Goal: Task Accomplishment & Management: Manage account settings

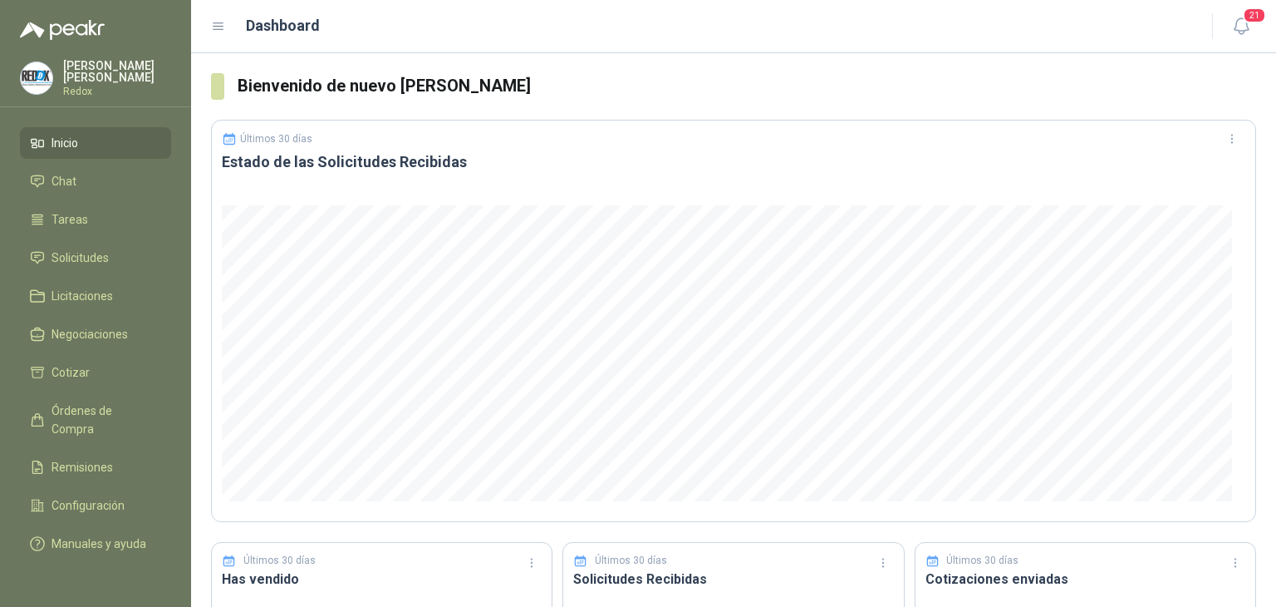
drag, startPoint x: 75, startPoint y: 79, endPoint x: 813, endPoint y: 104, distance: 738.3
click at [1236, 30] on icon "button" at bounding box center [1241, 26] width 14 height 16
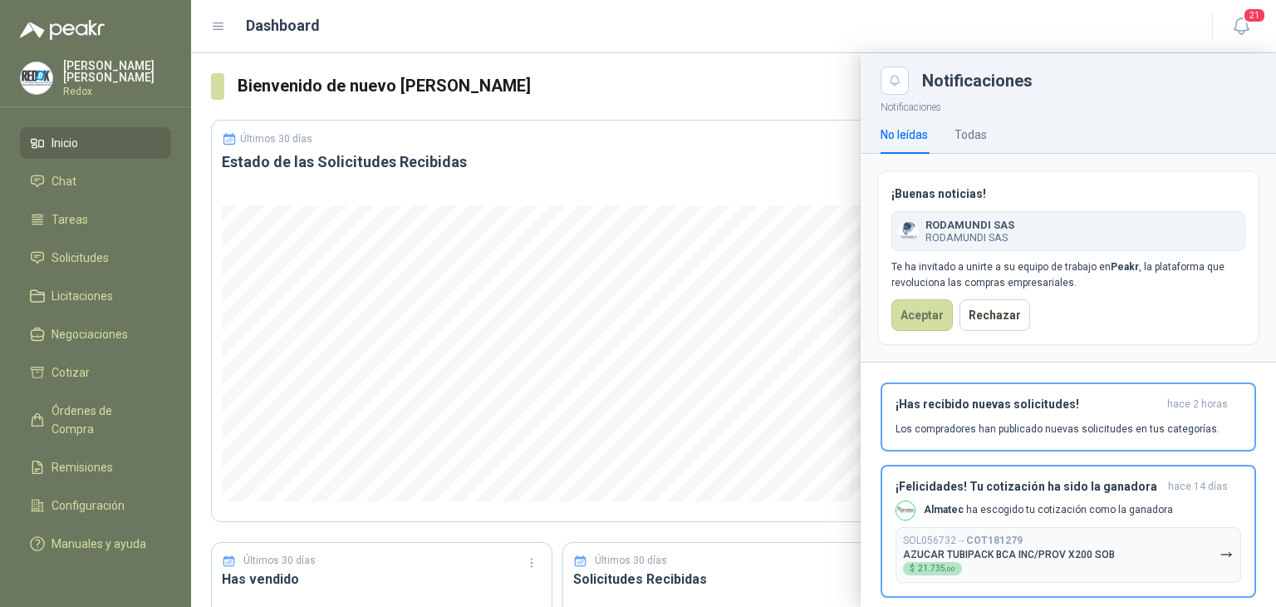
click at [814, 486] on div at bounding box center [733, 329] width 1085 height 553
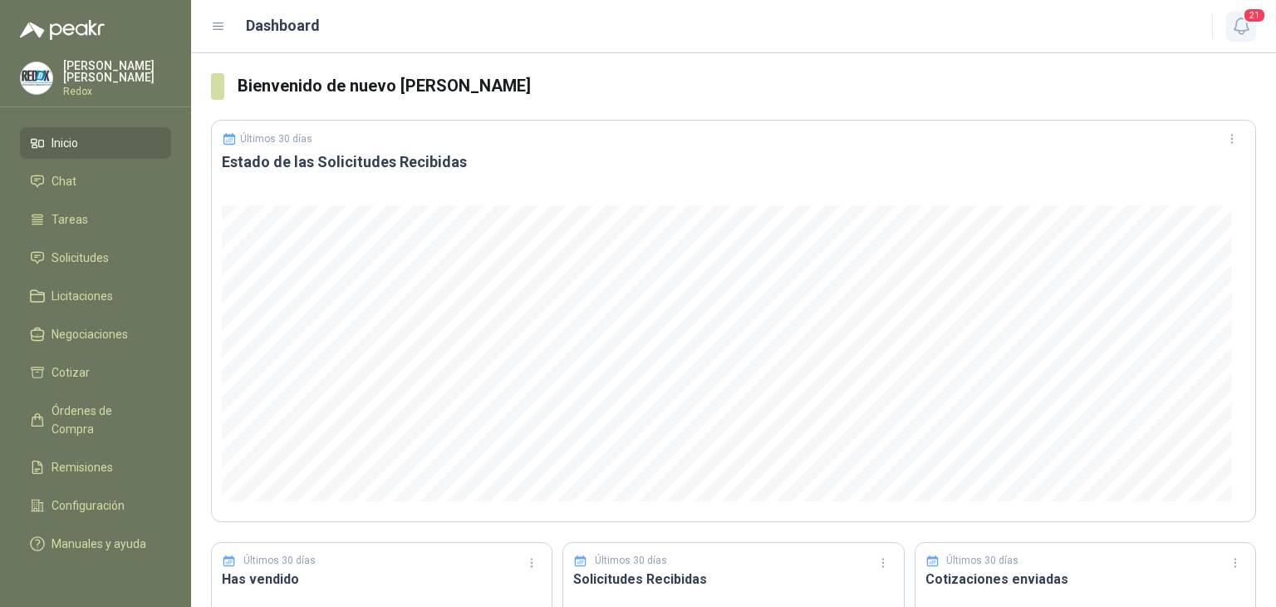
click at [1234, 17] on icon "button" at bounding box center [1241, 26] width 21 height 21
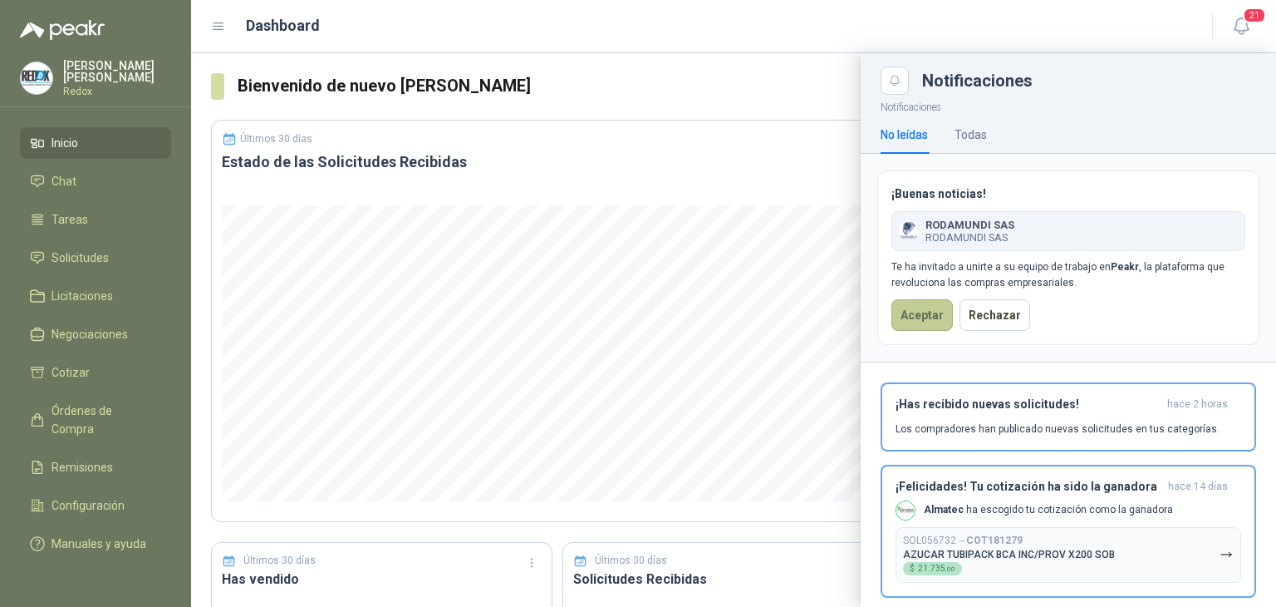
click at [916, 307] on button "Aceptar" at bounding box center [922, 315] width 61 height 32
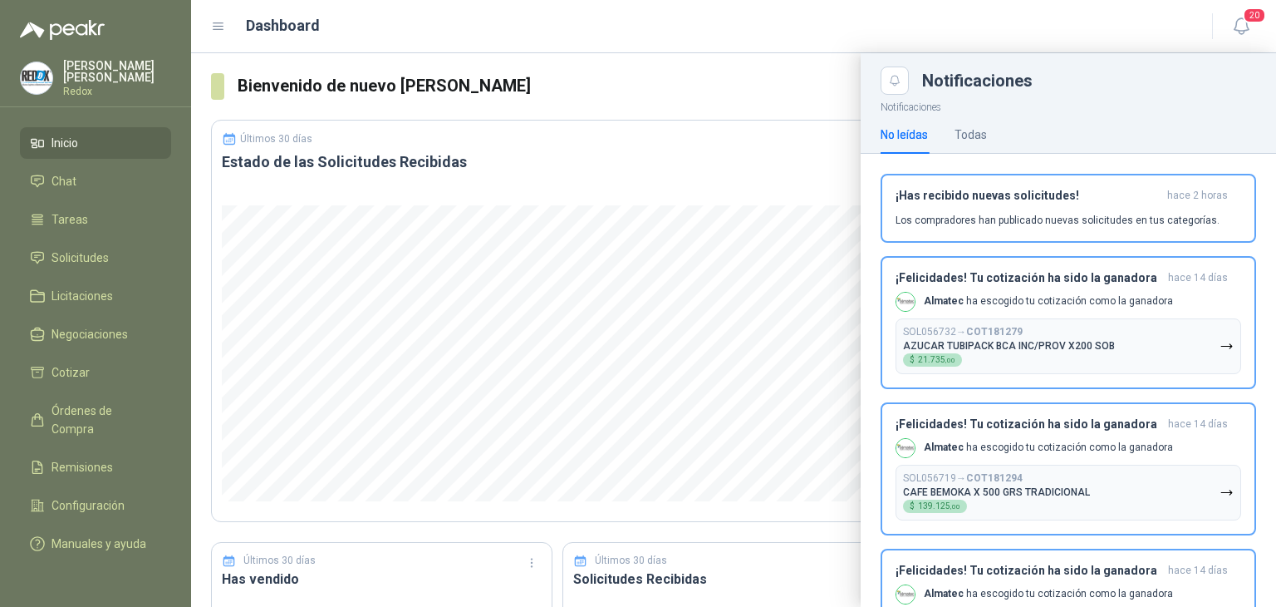
click at [701, 115] on div at bounding box center [733, 329] width 1085 height 553
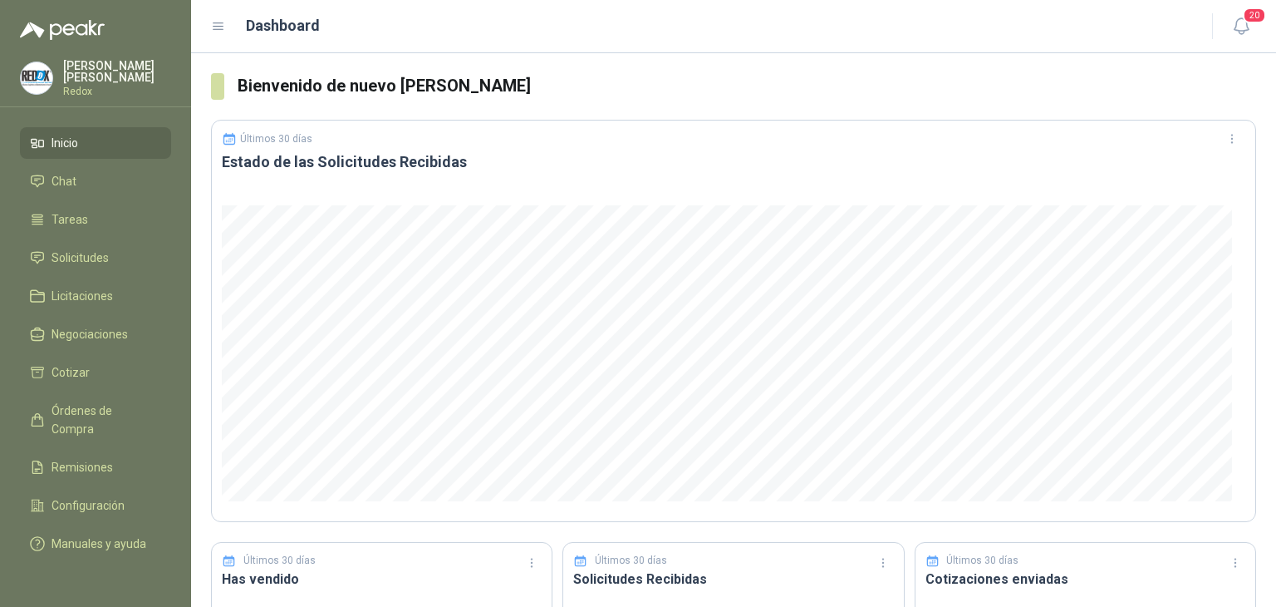
click at [81, 86] on p "Redox" at bounding box center [117, 91] width 108 height 10
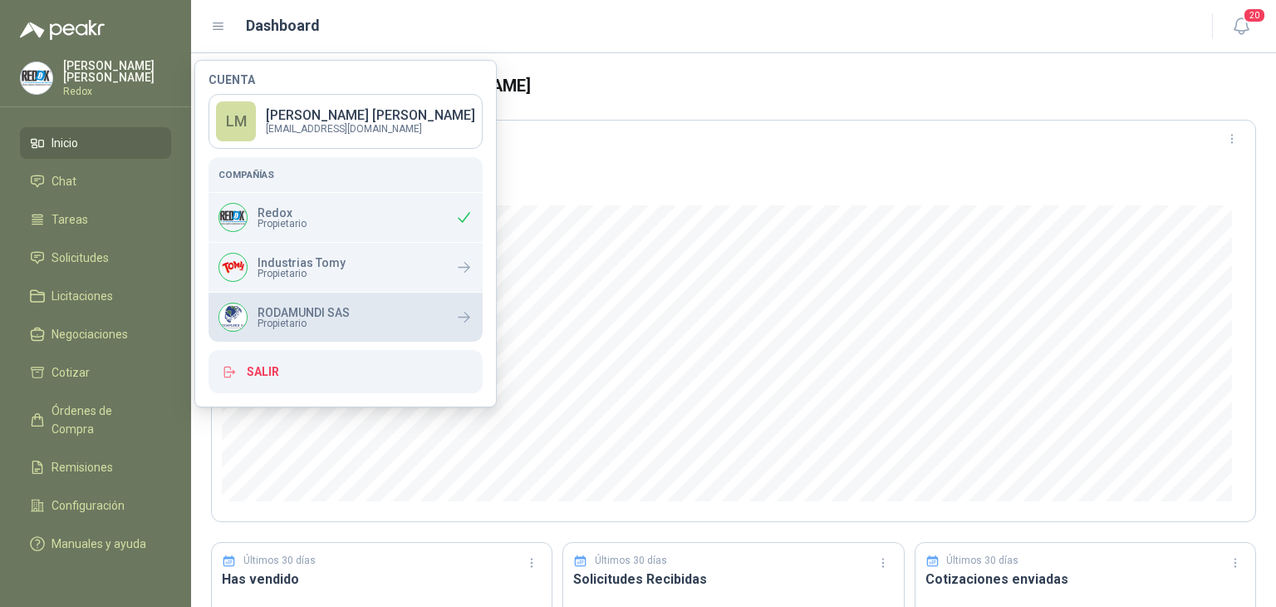
click at [300, 311] on p "RODAMUNDI SAS" at bounding box center [304, 313] width 92 height 12
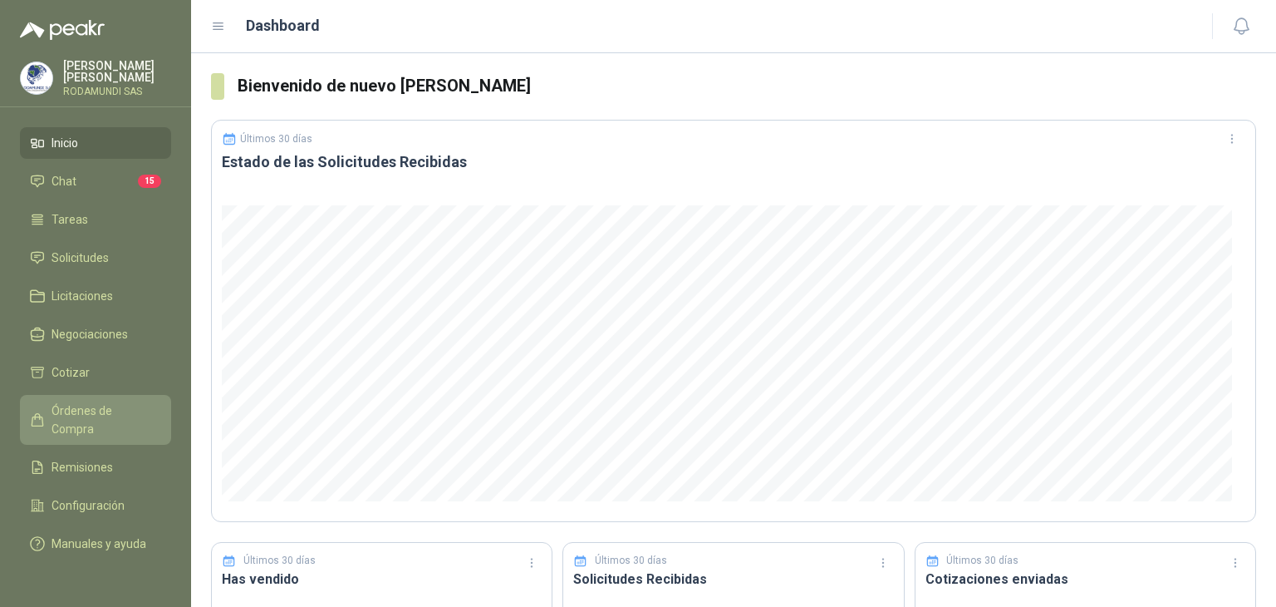
click at [83, 406] on span "Órdenes de Compra" at bounding box center [104, 419] width 104 height 37
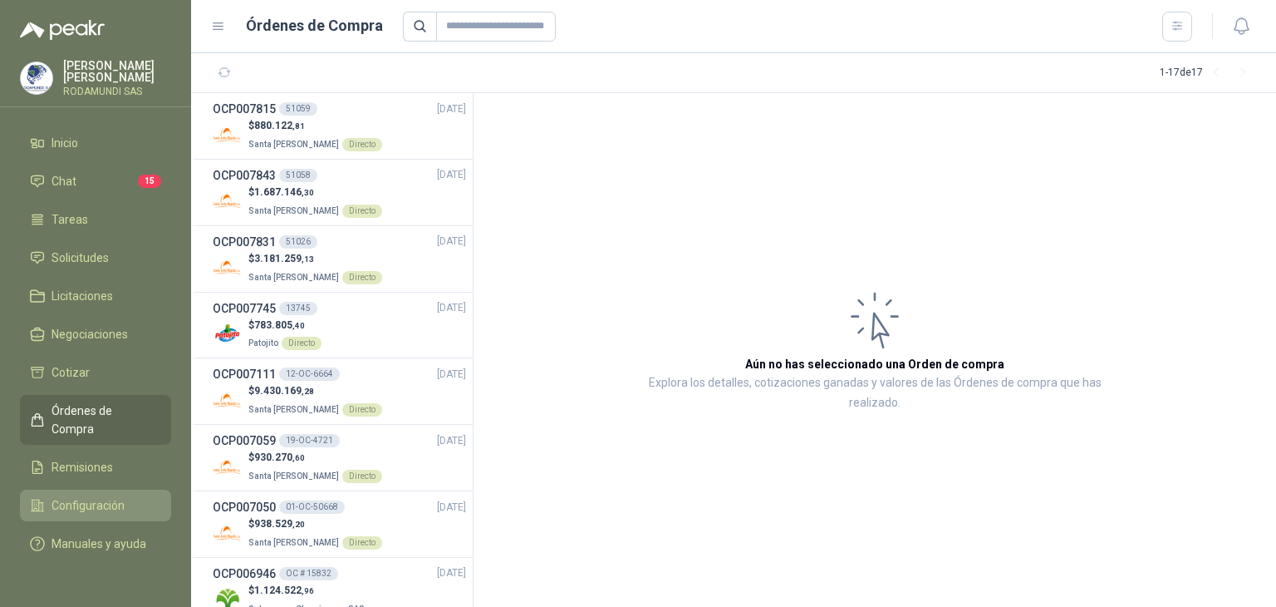
click at [75, 496] on span "Configuración" at bounding box center [88, 505] width 73 height 18
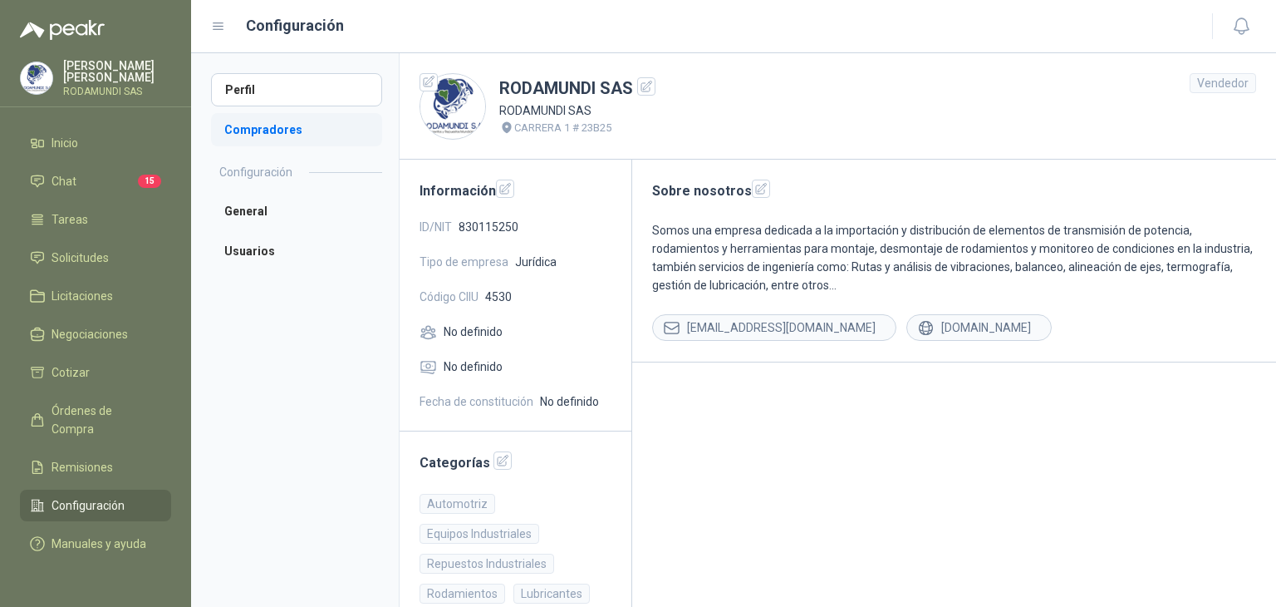
click at [271, 124] on li "Compradores" at bounding box center [296, 129] width 171 height 33
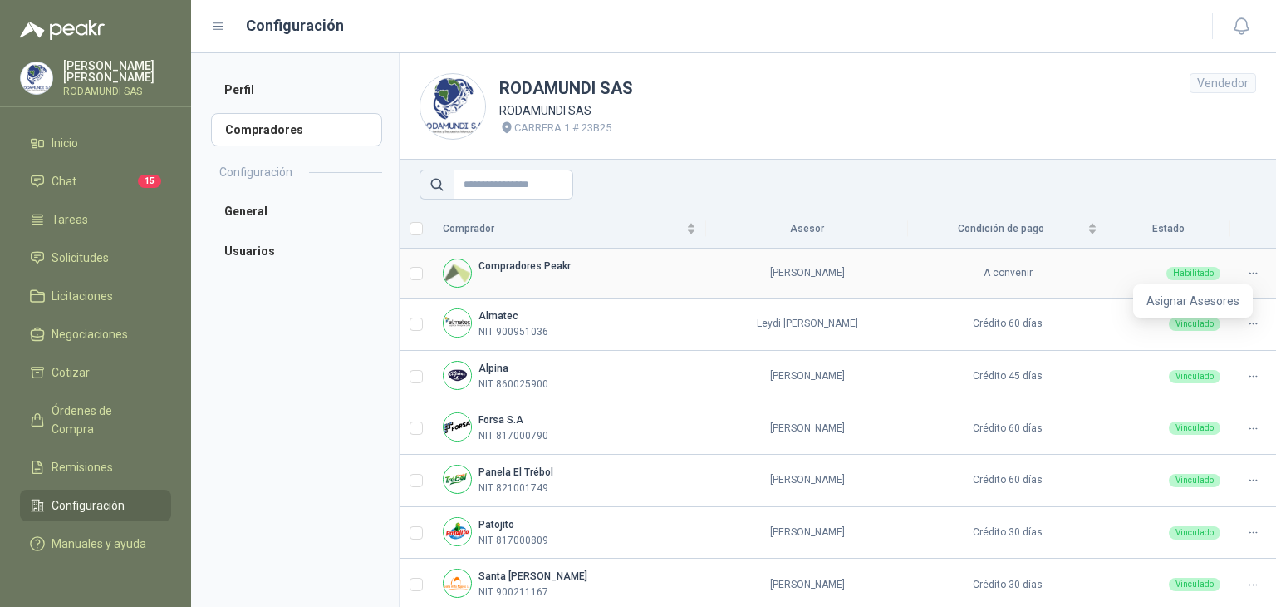
click at [1247, 277] on icon at bounding box center [1253, 273] width 12 height 12
click at [1182, 298] on span "Asignar Asesores" at bounding box center [1193, 301] width 93 height 18
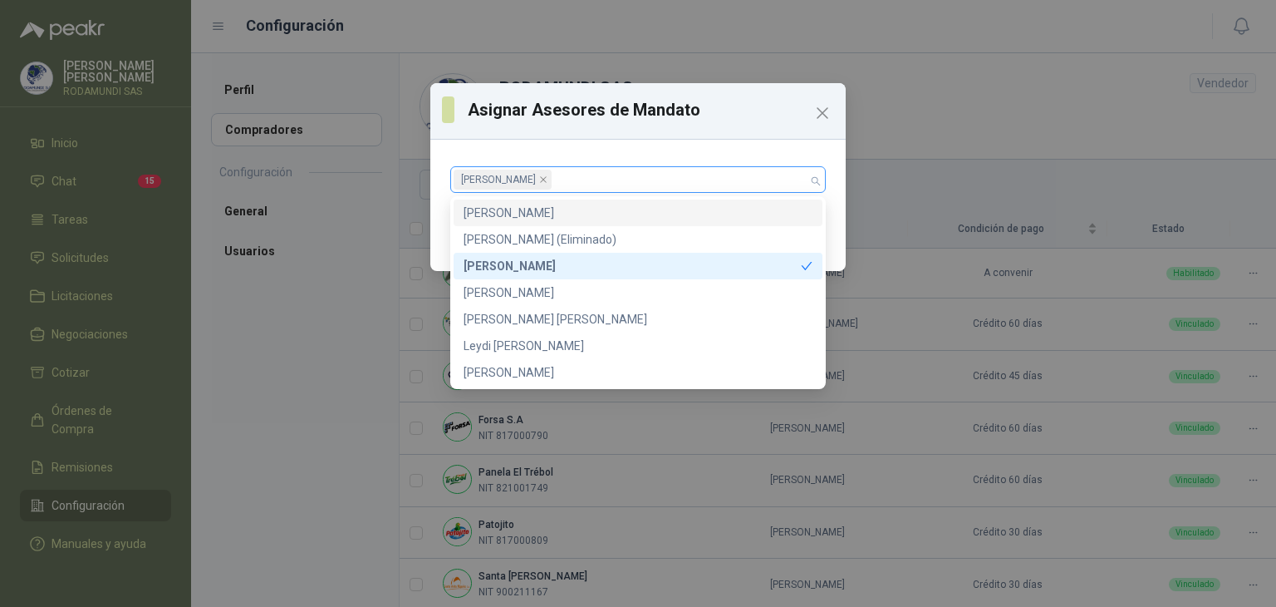
click at [585, 168] on div "DIEGO SERNA" at bounding box center [629, 179] width 351 height 23
click at [562, 209] on div "CAROLINA MARTINEZ" at bounding box center [638, 213] width 349 height 18
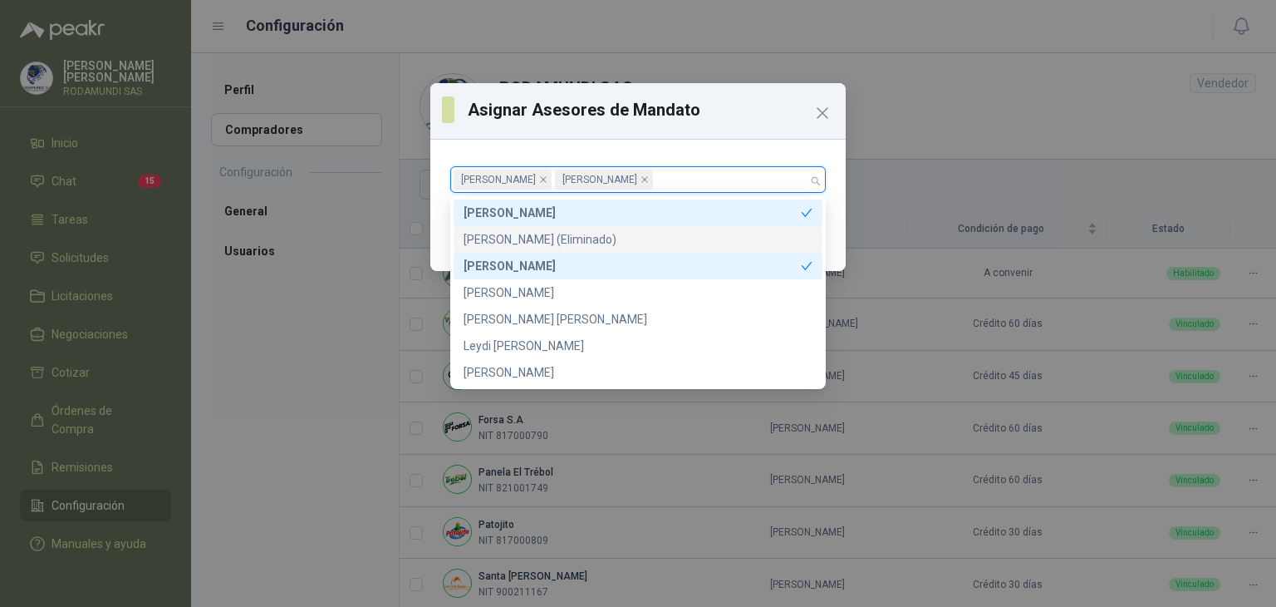
click at [841, 242] on div "Cancelar Guardar" at bounding box center [637, 239] width 415 height 61
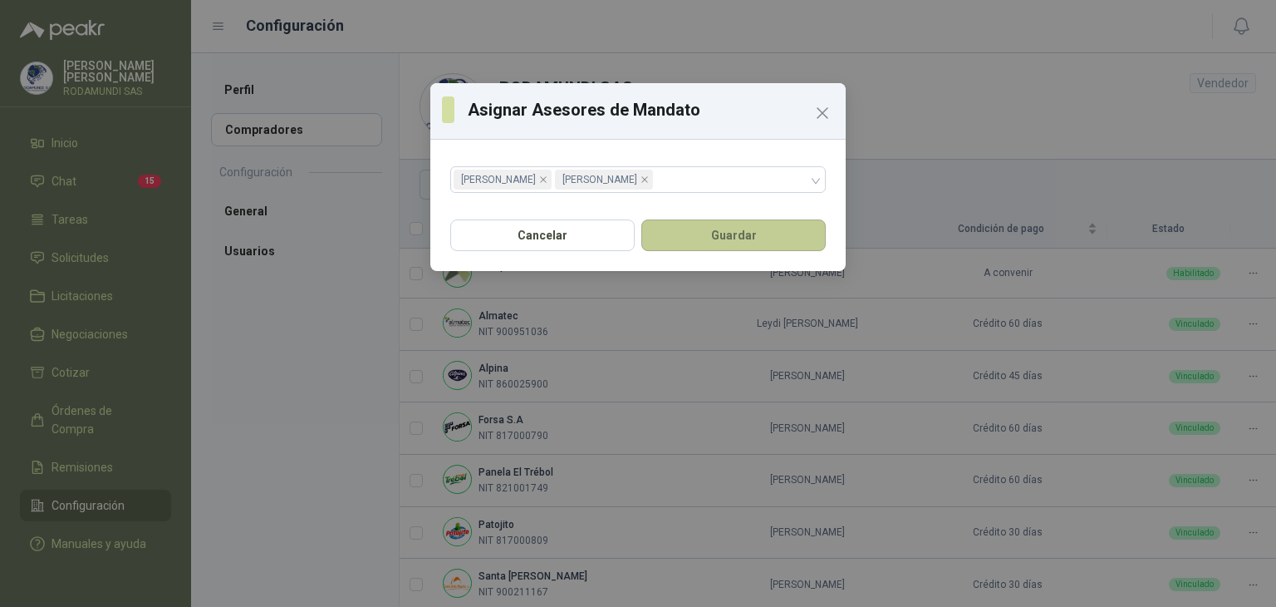
click at [771, 241] on button "Guardar" at bounding box center [733, 235] width 184 height 32
